Goal: Task Accomplishment & Management: Use online tool/utility

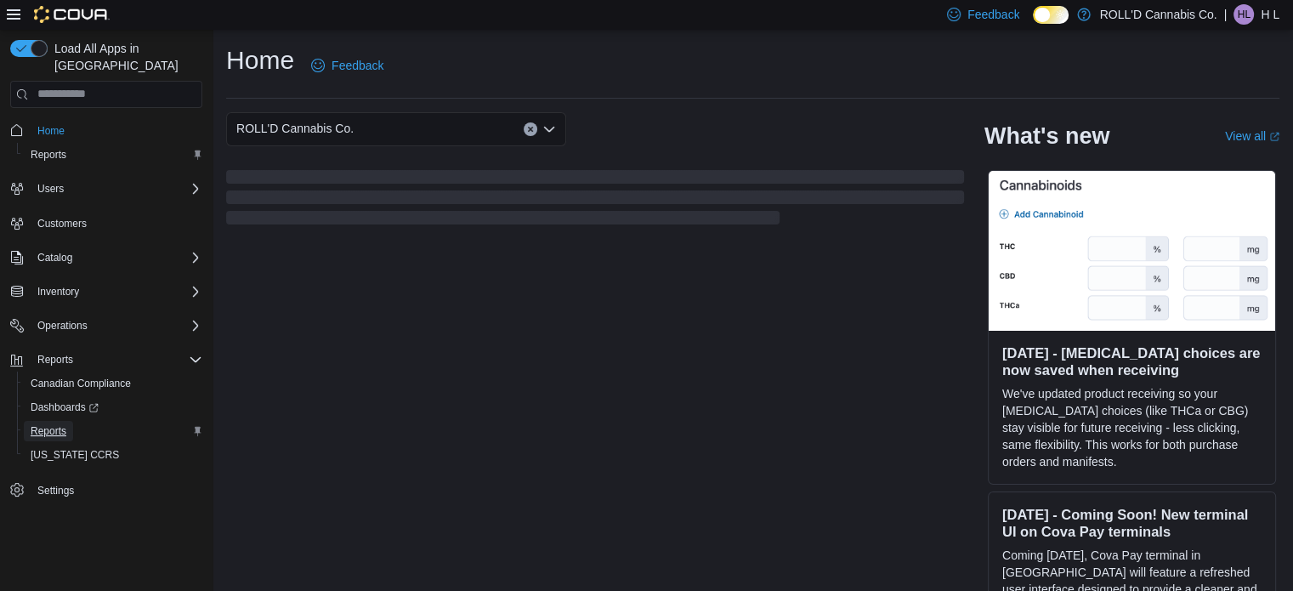
click at [46, 424] on span "Reports" at bounding box center [49, 431] width 36 height 14
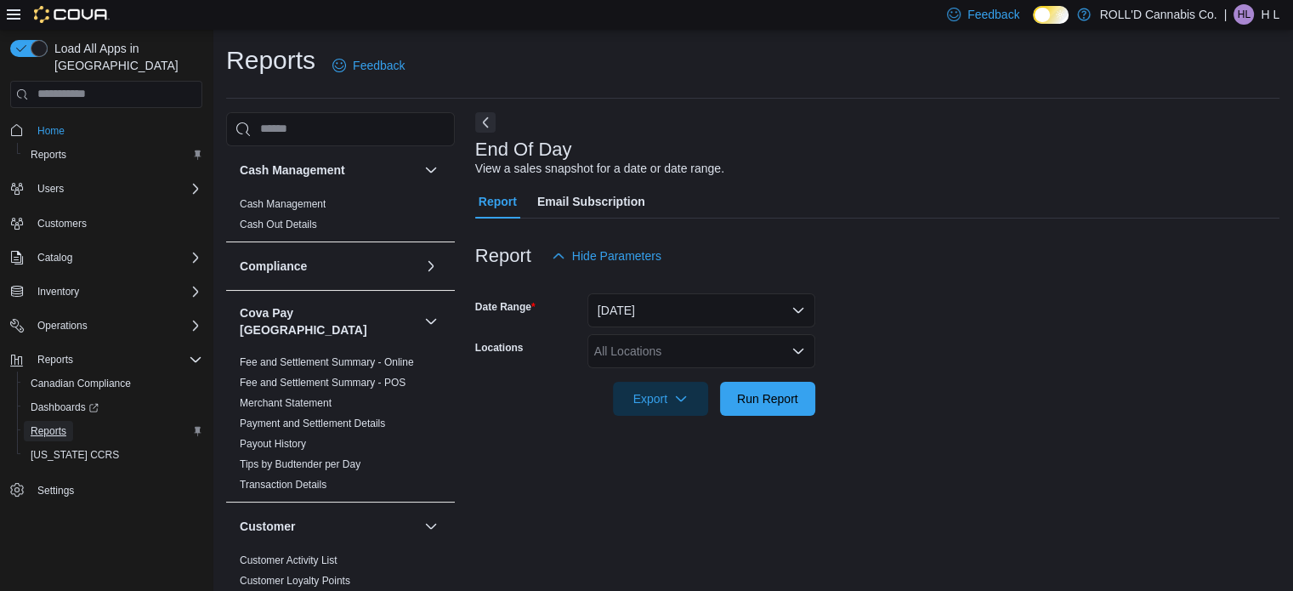
scroll to position [11, 0]
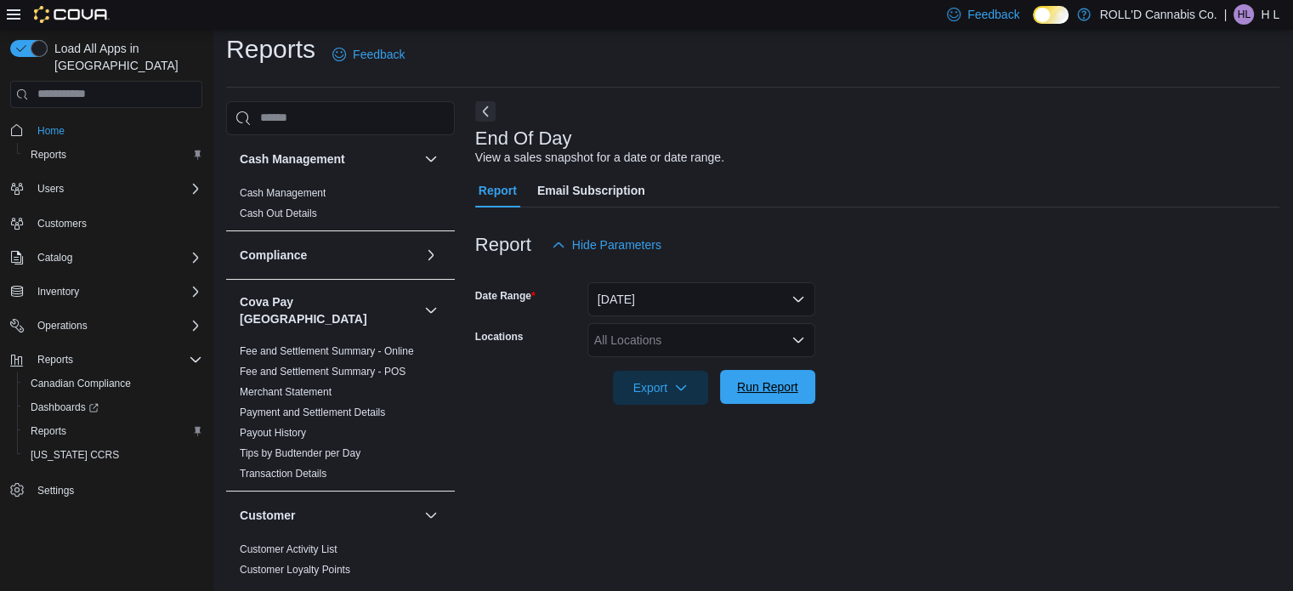
click at [772, 397] on span "Run Report" at bounding box center [767, 387] width 75 height 34
